Goal: Task Accomplishment & Management: Use online tool/utility

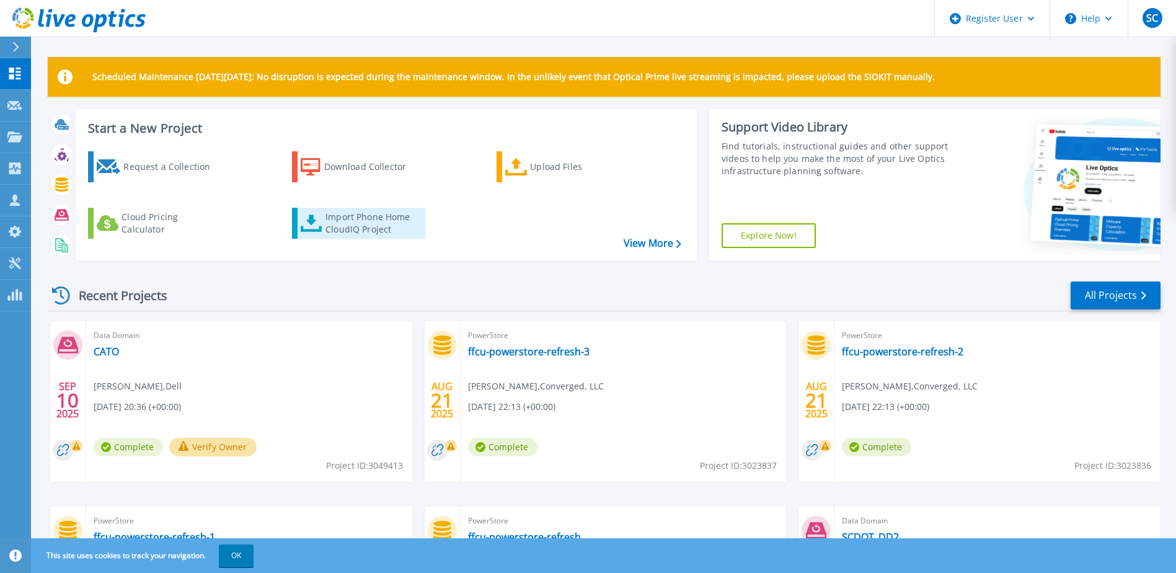
click at [391, 229] on div "Import Phone Home CloudIQ Project" at bounding box center [374, 223] width 97 height 25
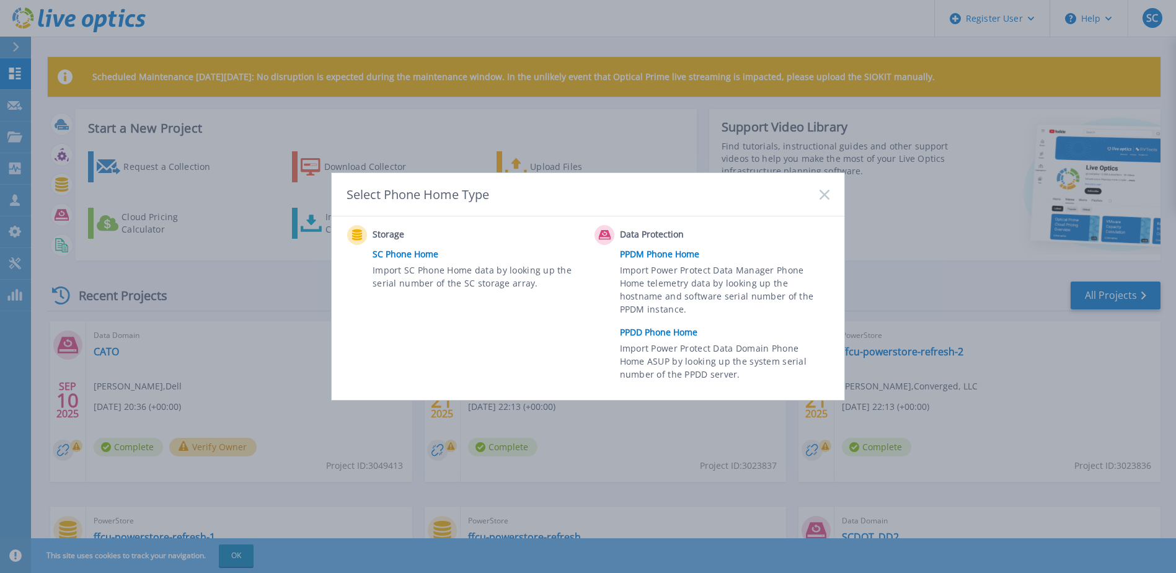
click at [832, 189] on div "Select Phone Home Type" at bounding box center [588, 194] width 513 height 43
click at [826, 194] on rect at bounding box center [824, 194] width 11 height 11
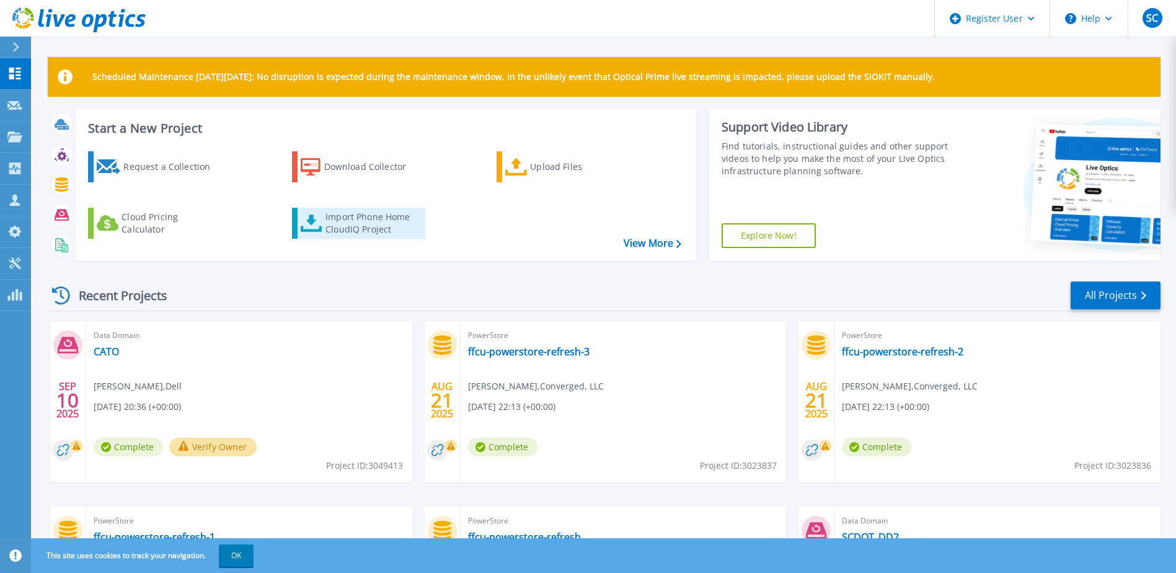
click at [355, 219] on div "Import Phone Home CloudIQ Project" at bounding box center [374, 223] width 97 height 25
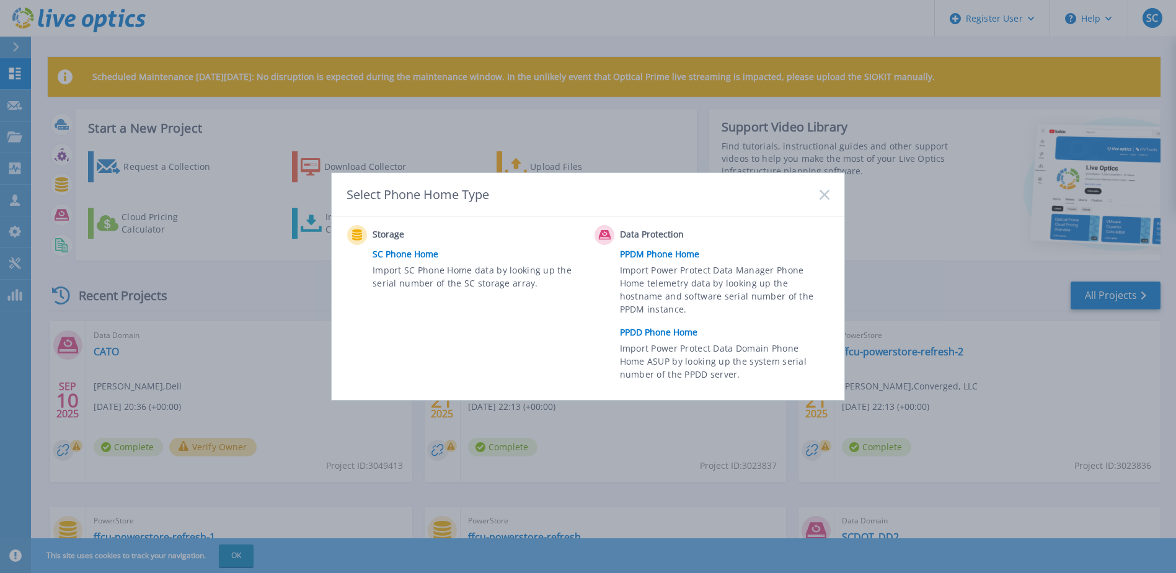
click at [686, 251] on link "PPDM Phone Home" at bounding box center [728, 254] width 216 height 19
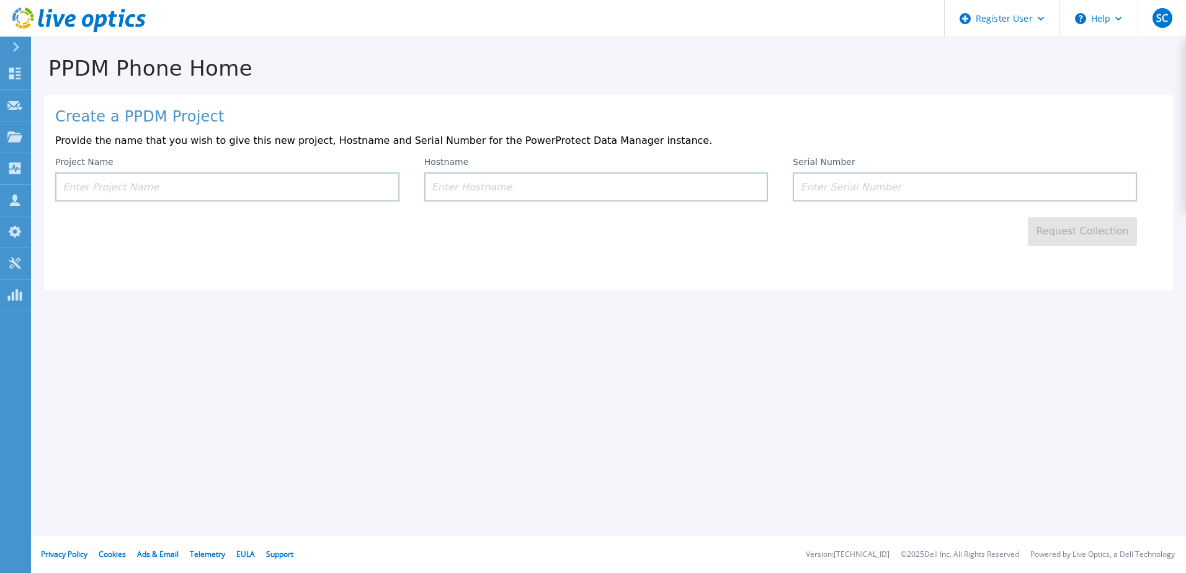
click at [634, 180] on input at bounding box center [596, 186] width 344 height 29
click at [324, 173] on input at bounding box center [227, 186] width 344 height 29
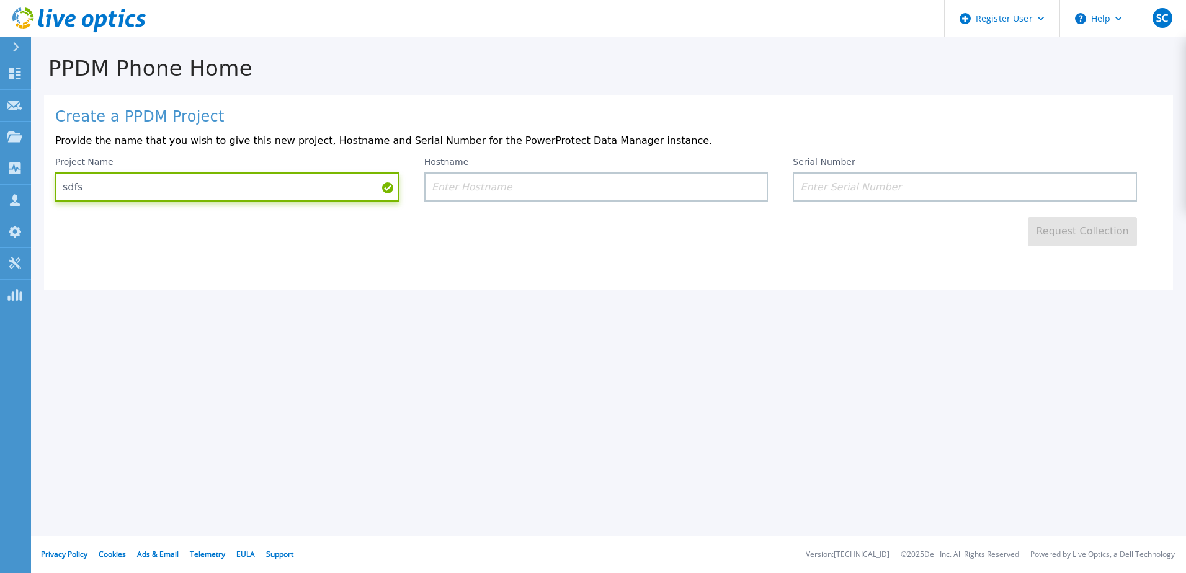
type input "sdfs"
click at [505, 184] on input at bounding box center [596, 186] width 344 height 29
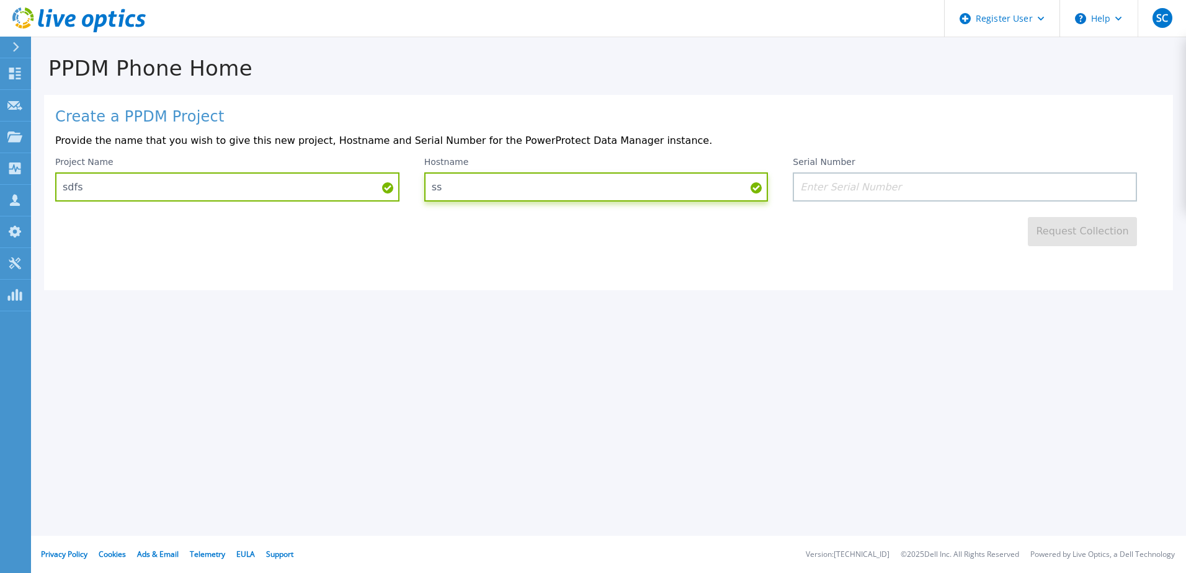
type input "ss"
click at [944, 191] on input at bounding box center [964, 186] width 344 height 29
click at [819, 189] on input at bounding box center [964, 186] width 344 height 29
paste input "APM00201810712"
type input "APM00201810712"
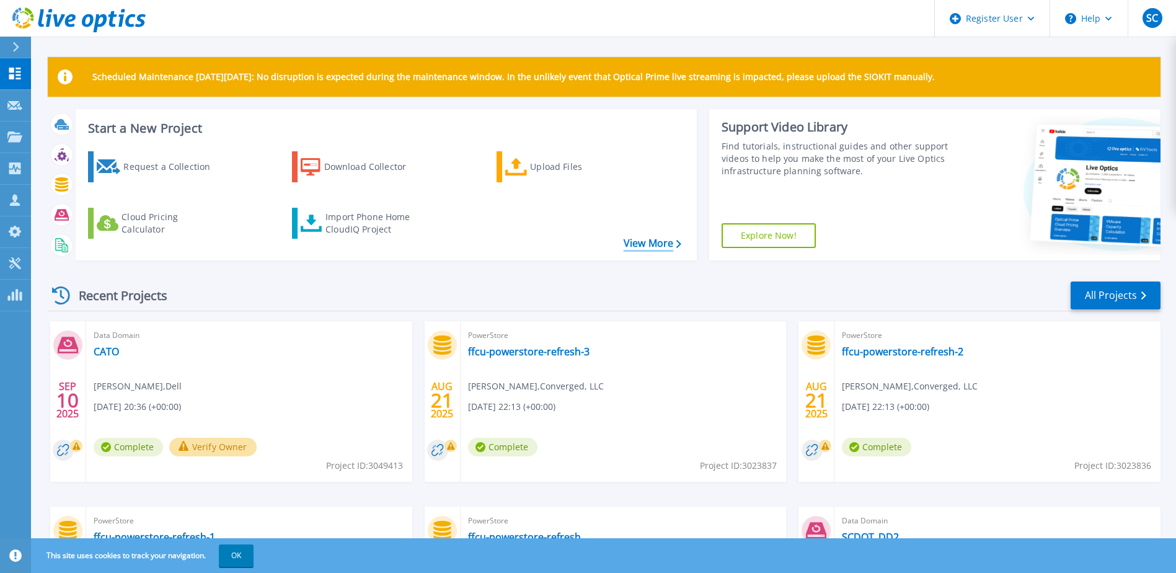
click at [647, 238] on link "View More" at bounding box center [653, 243] width 58 height 12
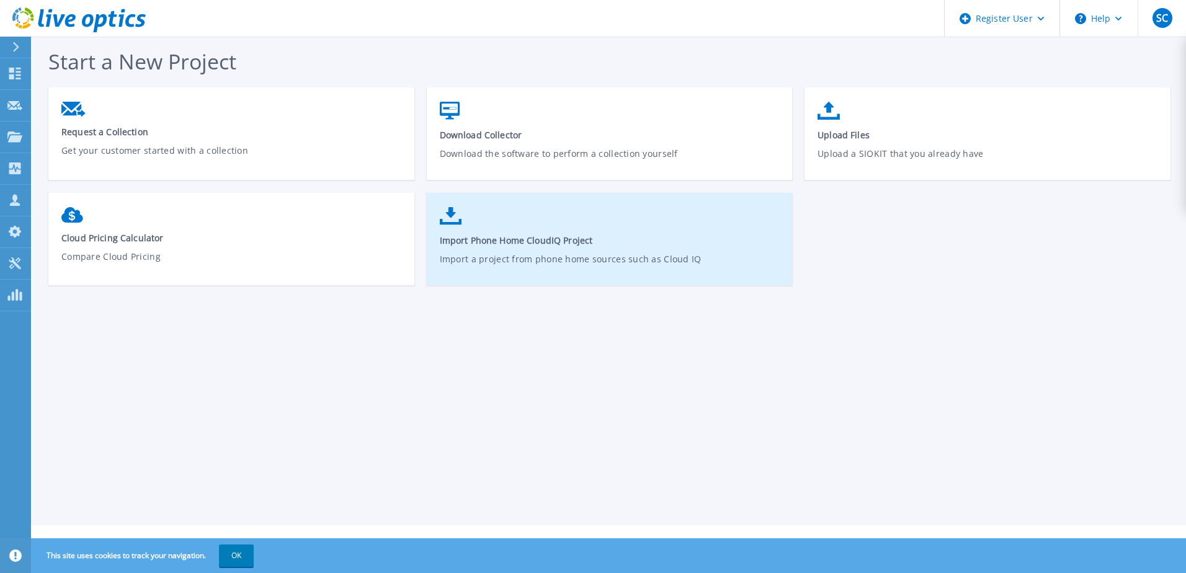
click at [509, 244] on span "Import Phone Home CloudIQ Project" at bounding box center [610, 240] width 340 height 12
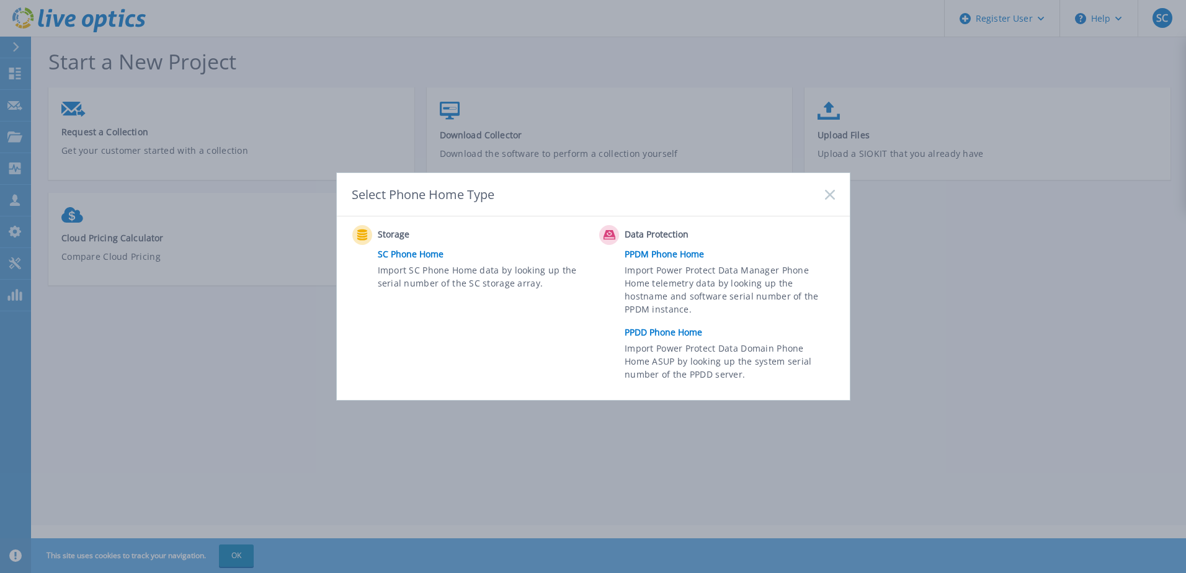
click at [628, 329] on link "PPDD Phone Home" at bounding box center [732, 332] width 216 height 19
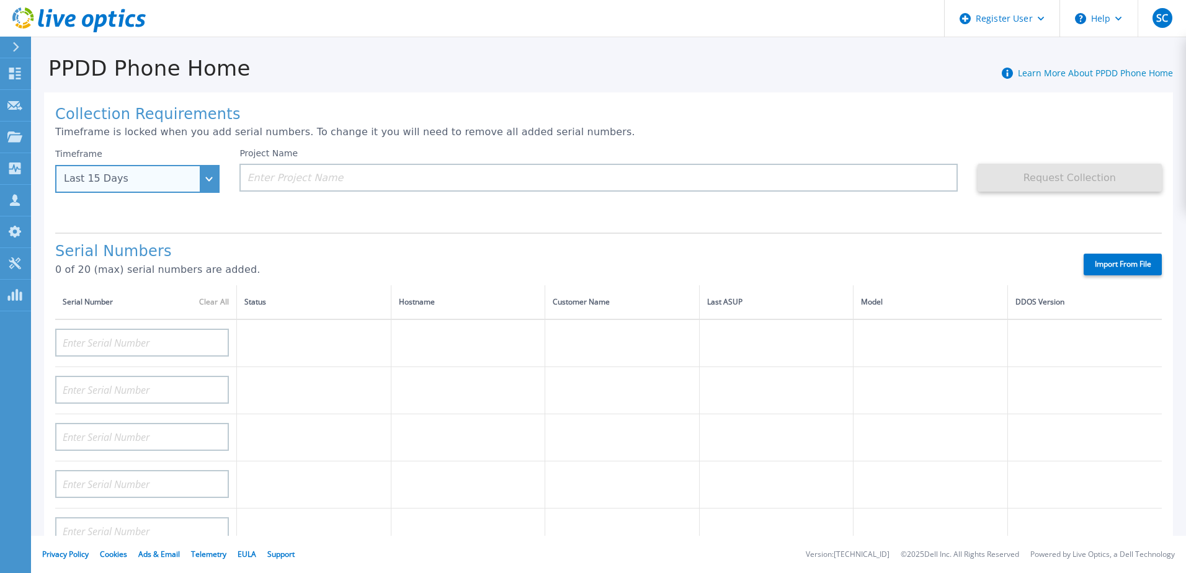
click at [207, 185] on div "Last 15 Days" at bounding box center [137, 179] width 164 height 28
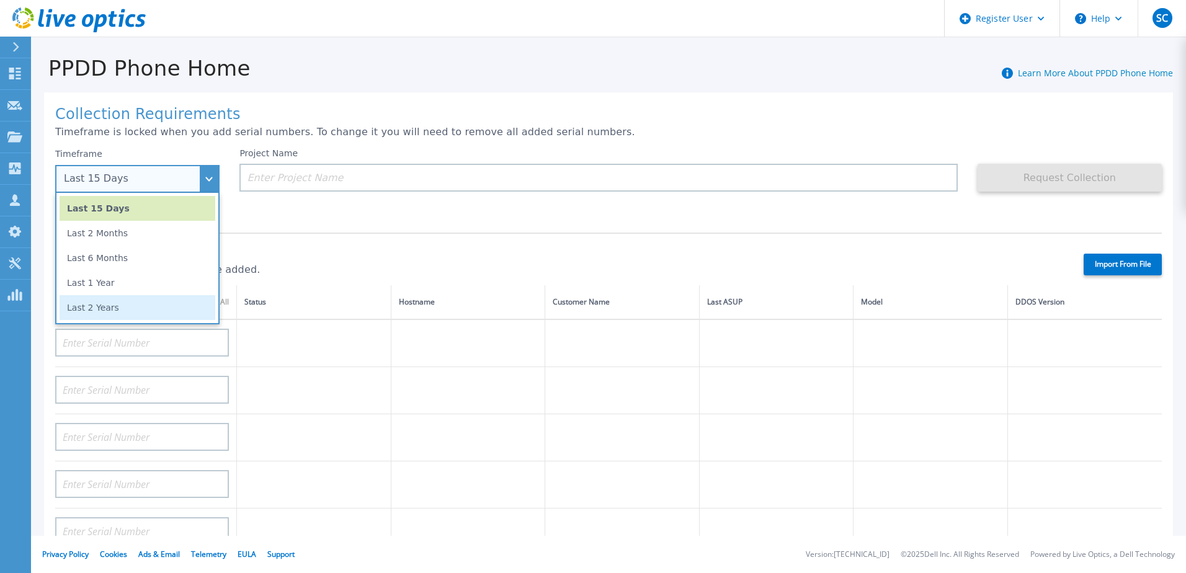
click at [175, 301] on li "Last 2 Years" at bounding box center [138, 307] width 156 height 25
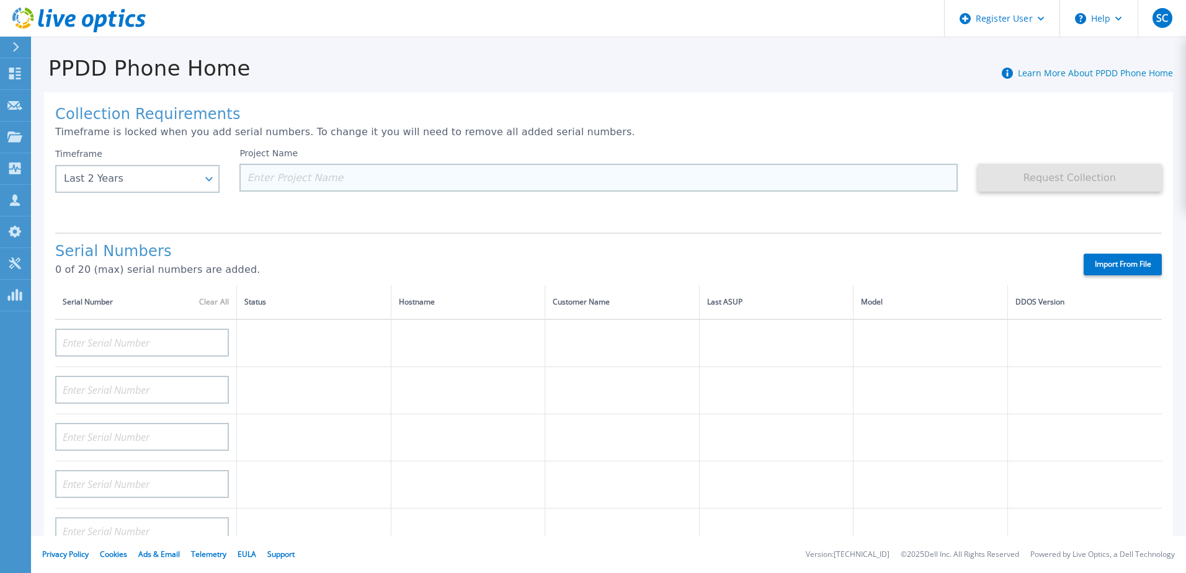
click at [318, 180] on input at bounding box center [597, 178] width 717 height 28
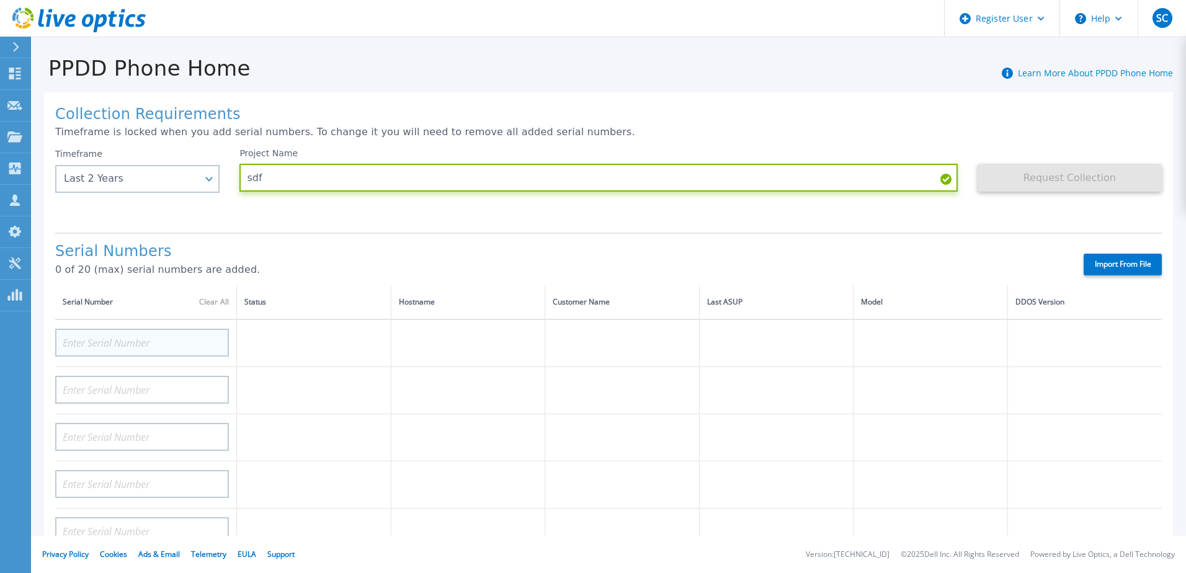
type input "sdf"
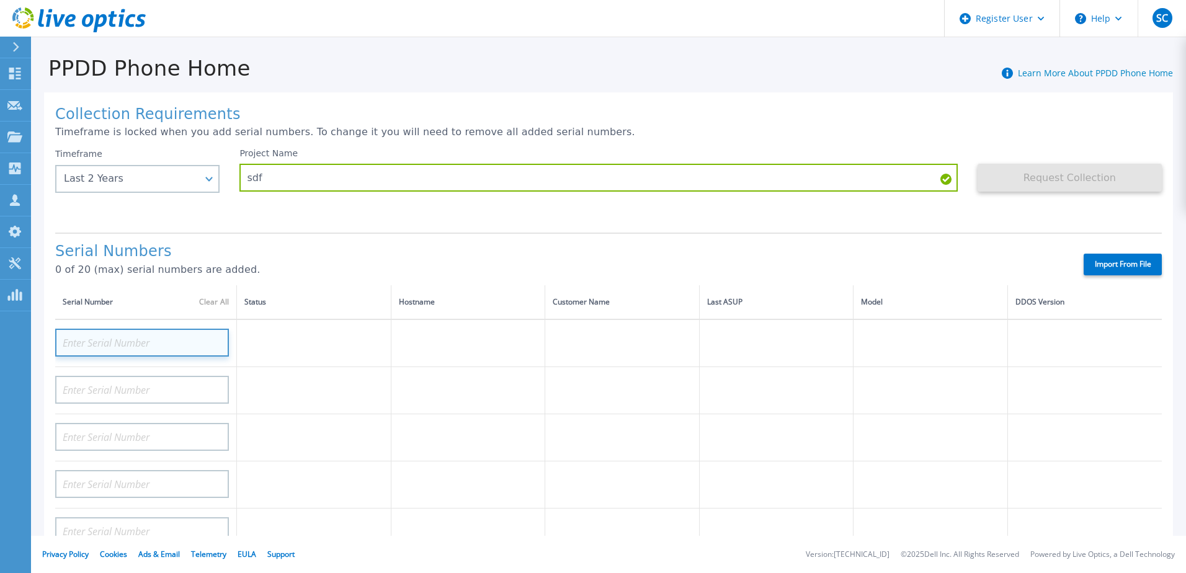
click at [107, 342] on input at bounding box center [142, 343] width 174 height 28
paste input "APM00201810712"
type input "APM00201810712"
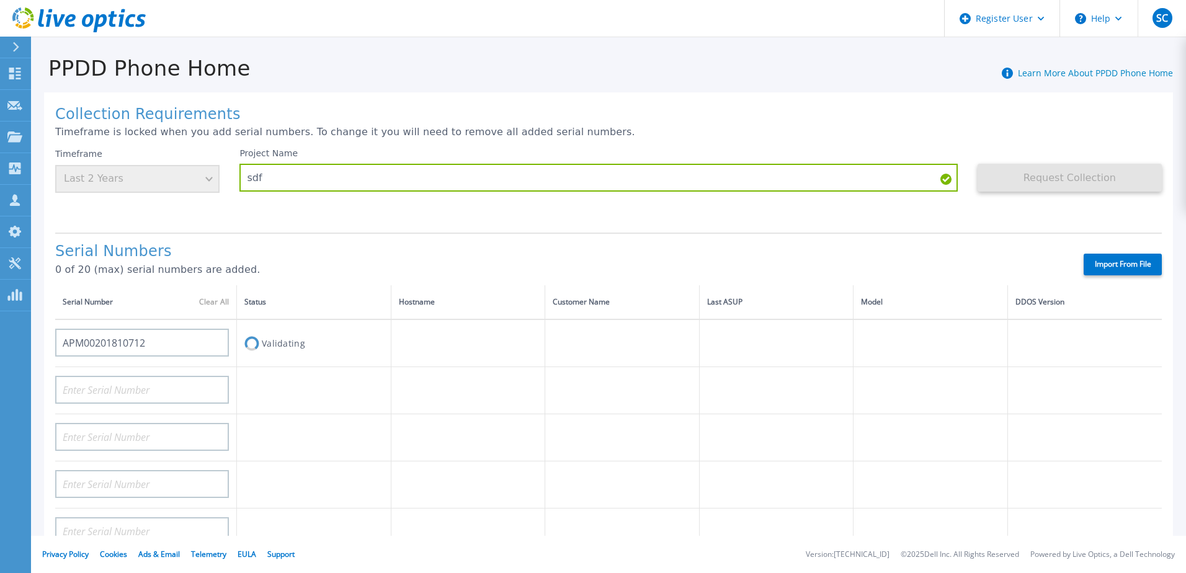
click at [317, 228] on div "Collection Requirements Timeframe is locked when you add serial numbers. To cha…" at bounding box center [608, 442] width 1129 height 701
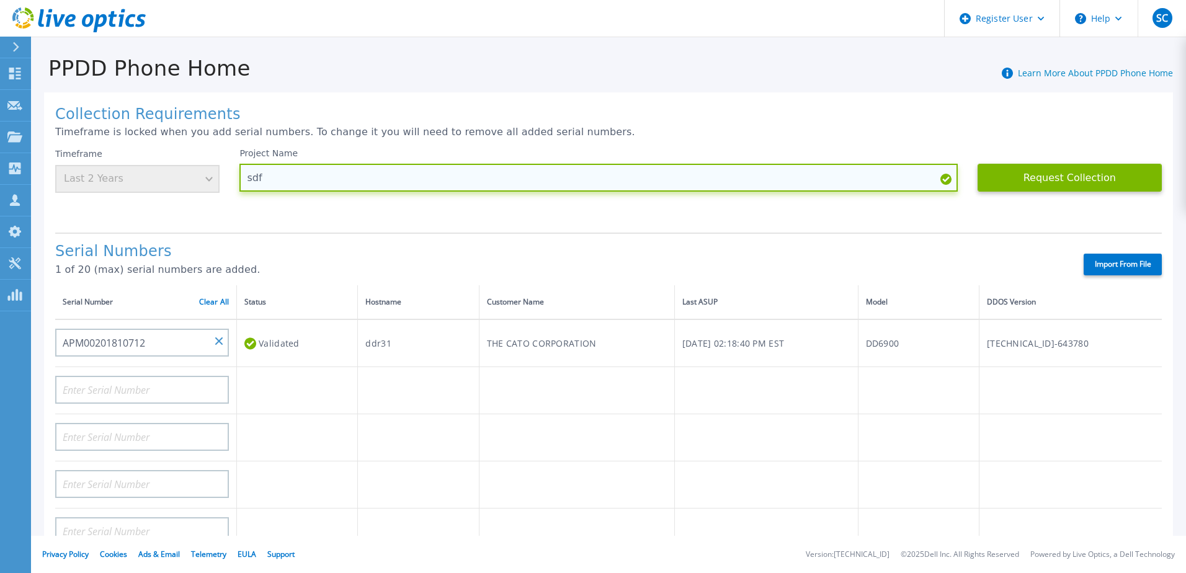
click at [295, 177] on input "sdf" at bounding box center [597, 178] width 717 height 28
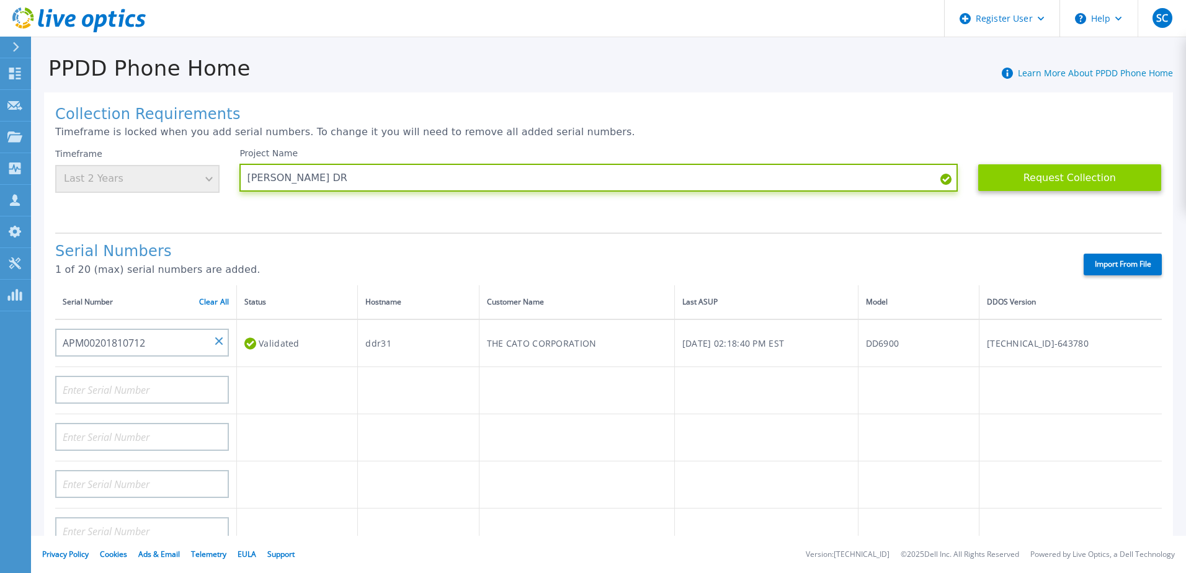
type input "[PERSON_NAME] DR"
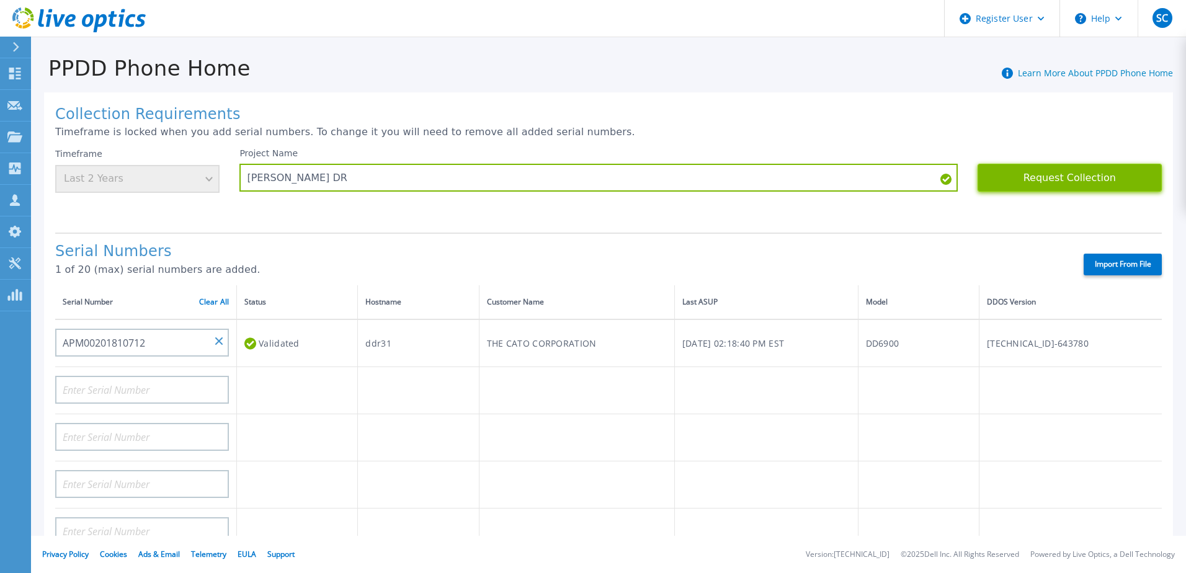
click at [1099, 166] on button "Request Collection" at bounding box center [1069, 178] width 184 height 28
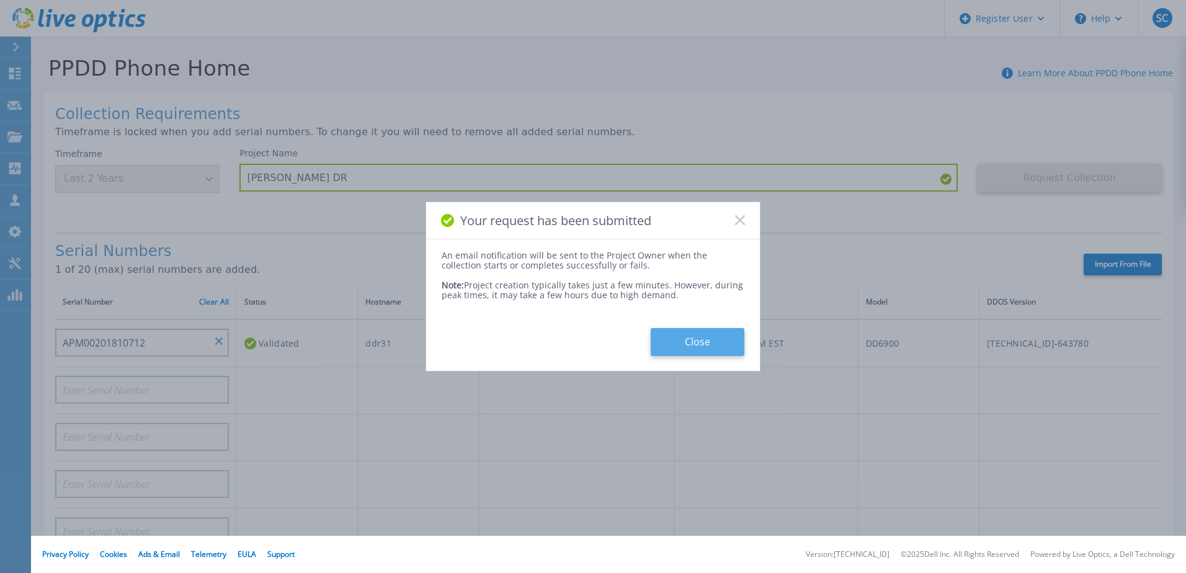
click at [717, 345] on button "Close" at bounding box center [697, 342] width 94 height 28
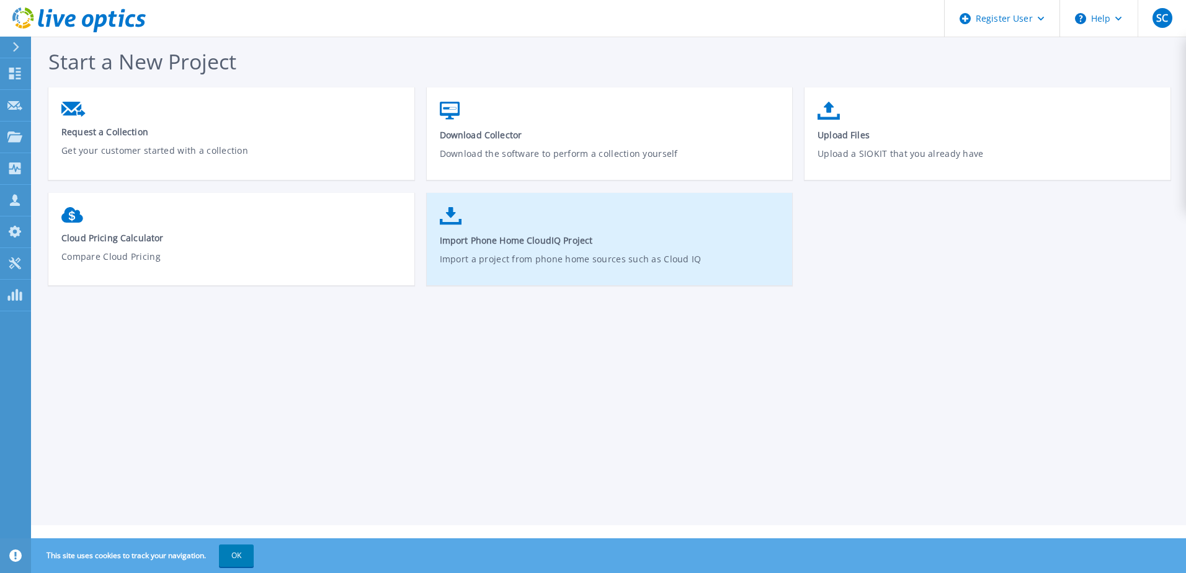
click at [608, 215] on link "Import Phone Home CloudIQ Project Import a project from phone home sources such…" at bounding box center [610, 245] width 366 height 89
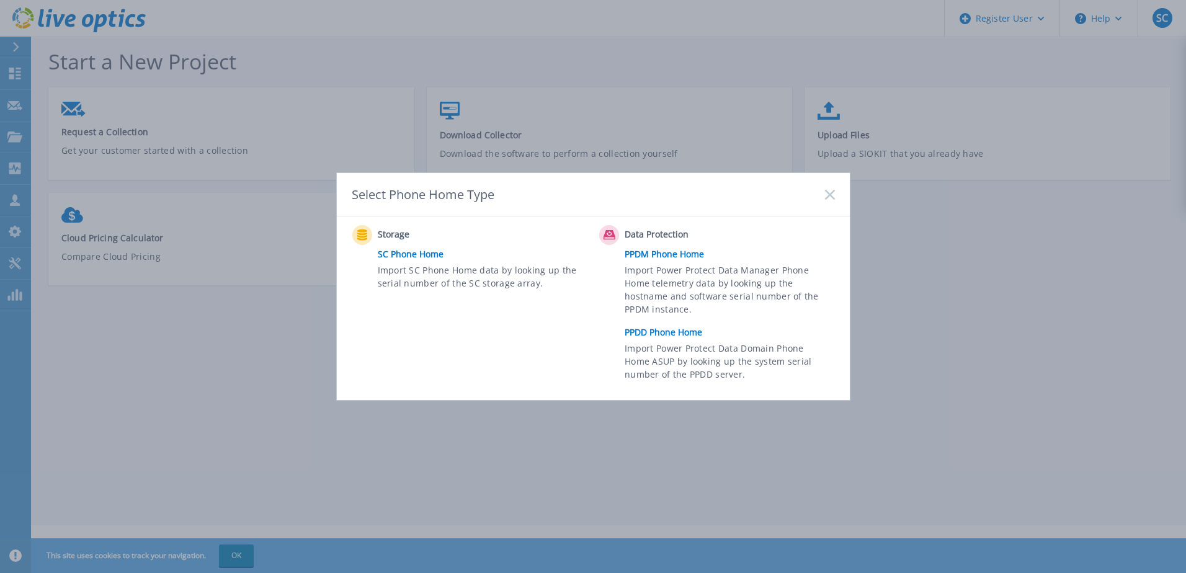
click at [832, 203] on div "Select Phone Home Type" at bounding box center [593, 194] width 513 height 43
click at [828, 195] on rect at bounding box center [829, 194] width 11 height 11
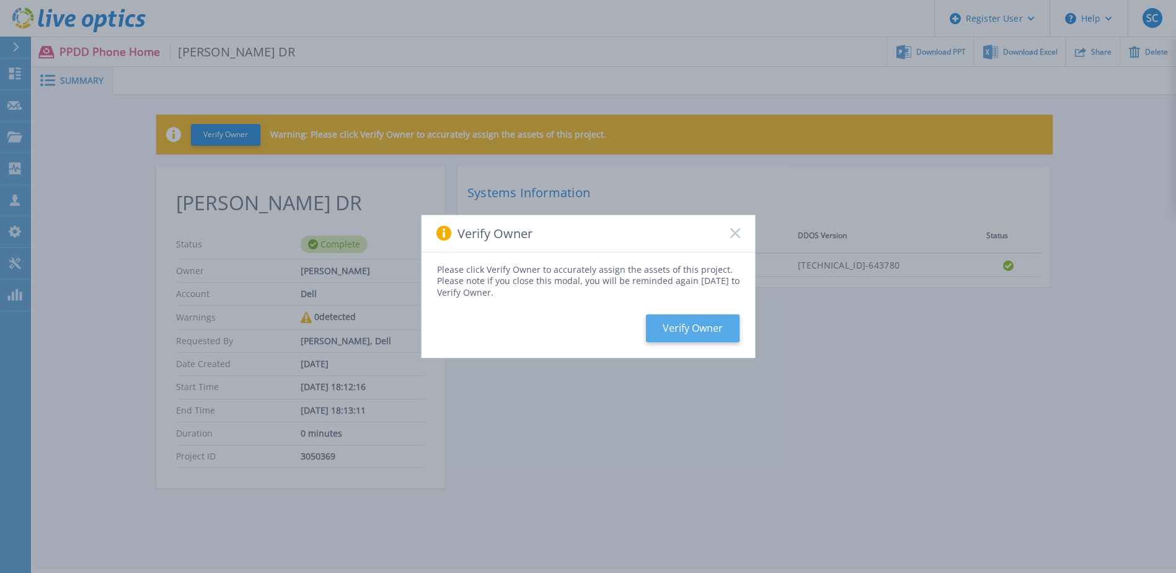
click at [682, 332] on button "Verify Owner" at bounding box center [693, 328] width 94 height 28
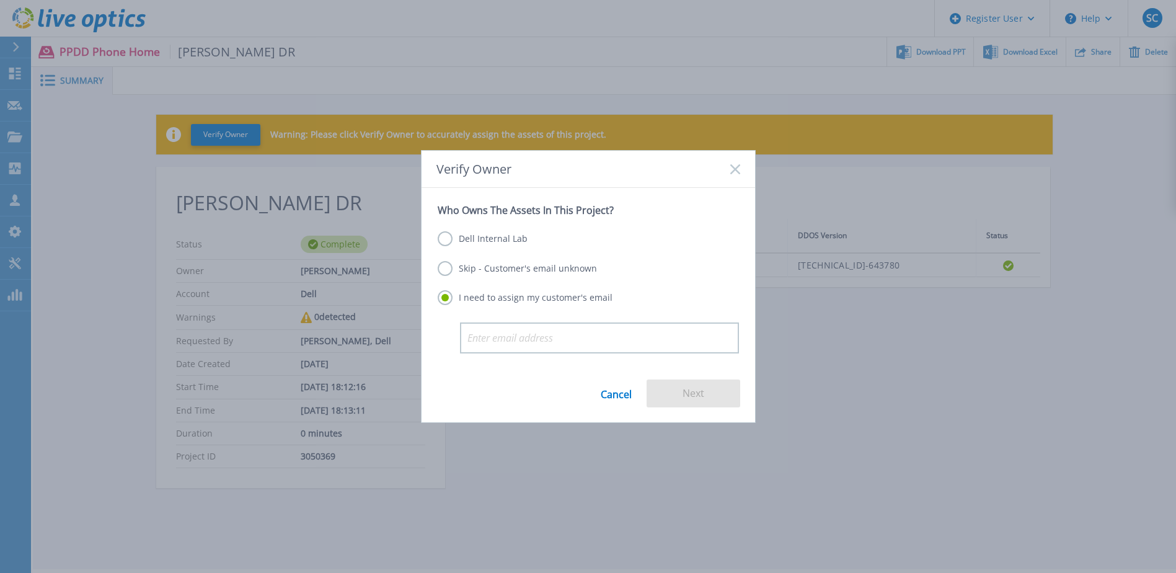
click at [494, 269] on label "Skip - Customer's email unknown" at bounding box center [517, 268] width 159 height 15
click at [0, 0] on input "Skip - Customer's email unknown" at bounding box center [0, 0] width 0 height 0
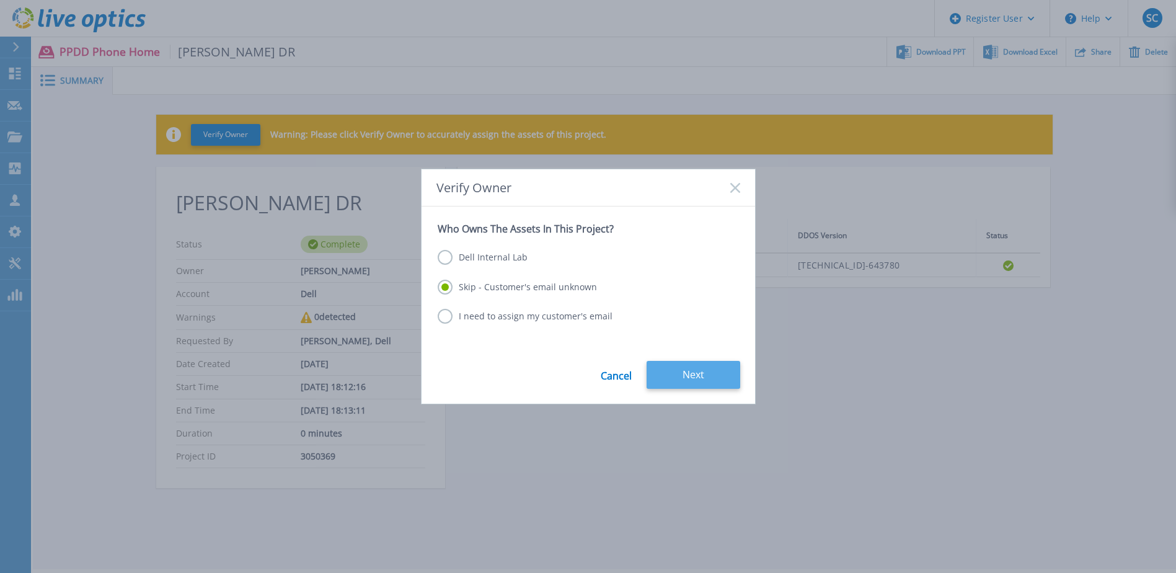
click at [687, 375] on button "Next" at bounding box center [694, 375] width 94 height 28
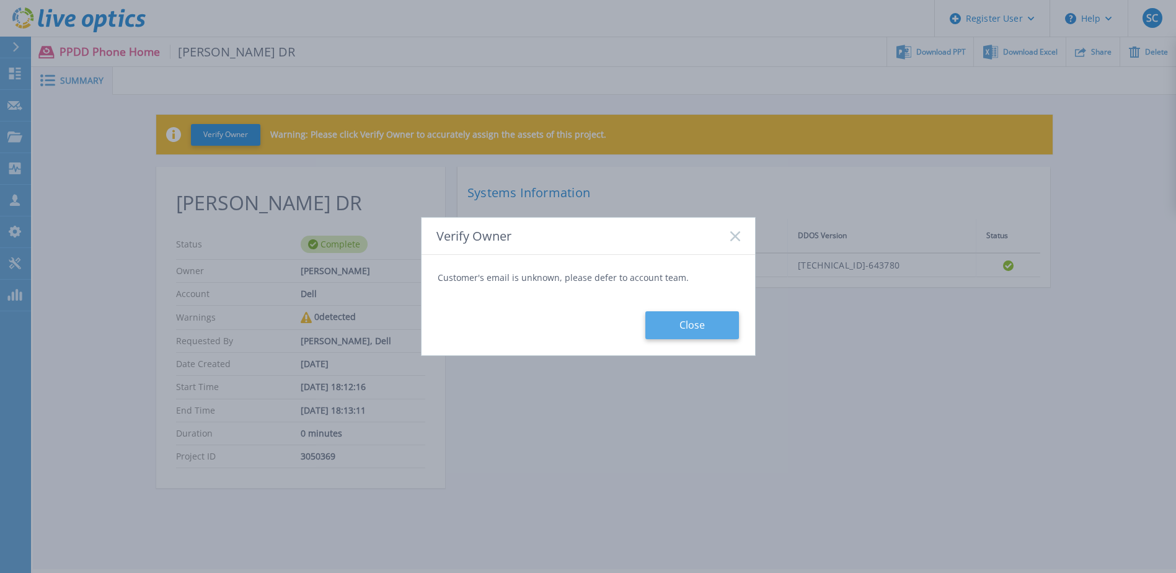
click at [693, 327] on button "Close" at bounding box center [692, 325] width 94 height 28
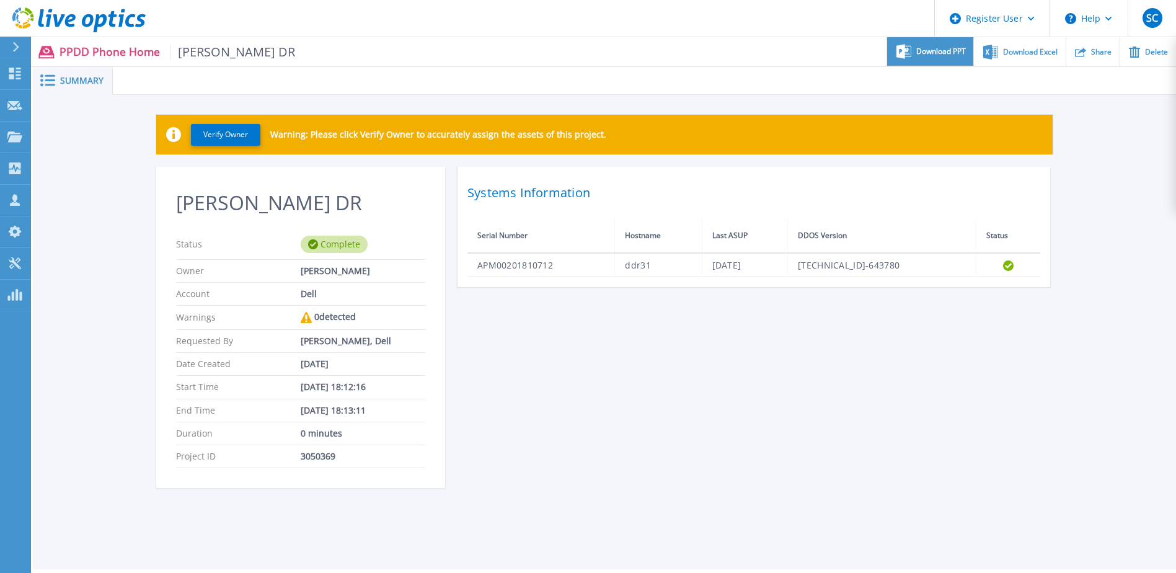
click at [956, 48] on span "Download PPT" at bounding box center [941, 51] width 50 height 7
